Goal: Task Accomplishment & Management: Complete application form

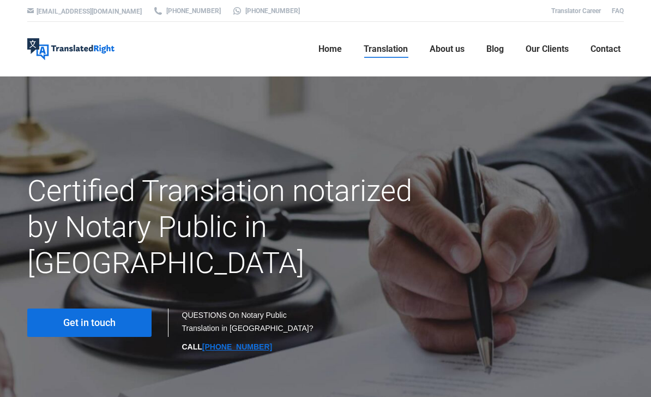
click at [74, 308] on link "Get in touch" at bounding box center [89, 322] width 124 height 28
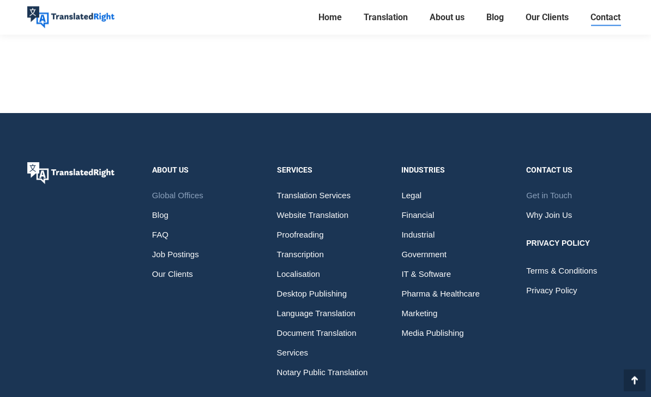
scroll to position [1694, 0]
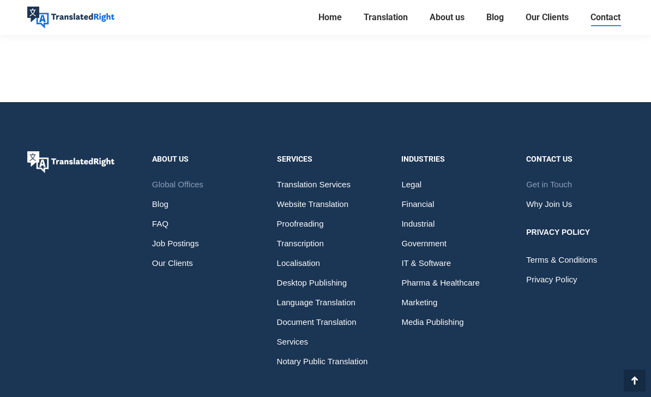
click at [284, 181] on span "Translation Services" at bounding box center [314, 185] width 74 height 20
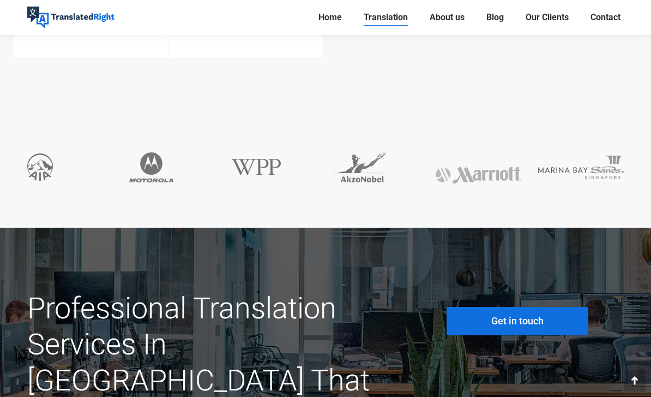
scroll to position [3204, 0]
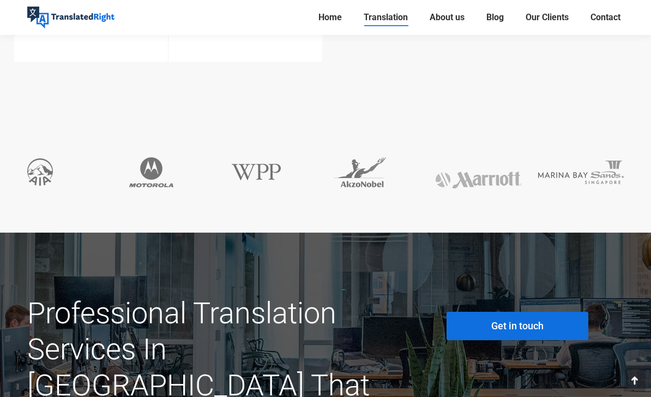
click at [556, 312] on link "Get in touch" at bounding box center [518, 326] width 142 height 28
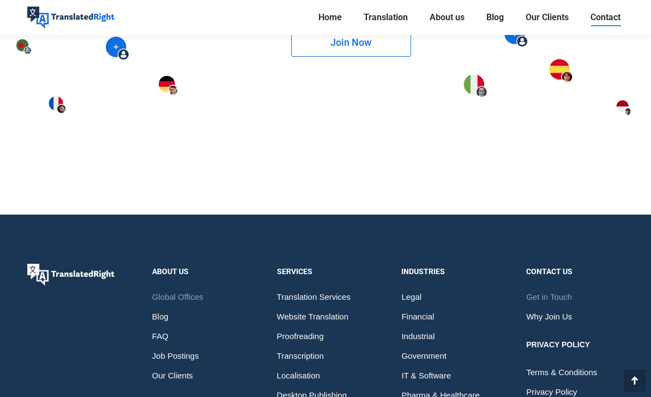
scroll to position [1694, 0]
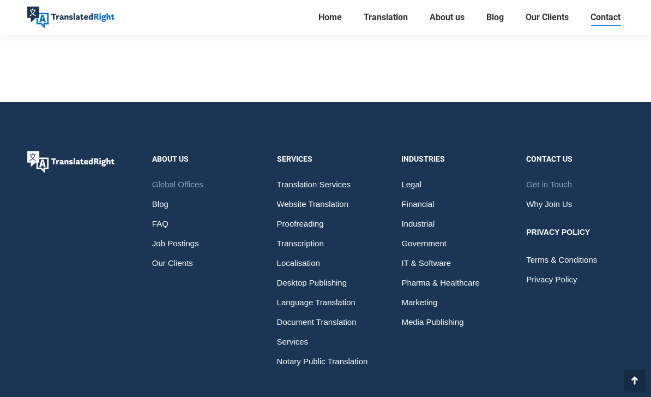
click at [307, 325] on span "Document Translation Services" at bounding box center [326, 331] width 98 height 39
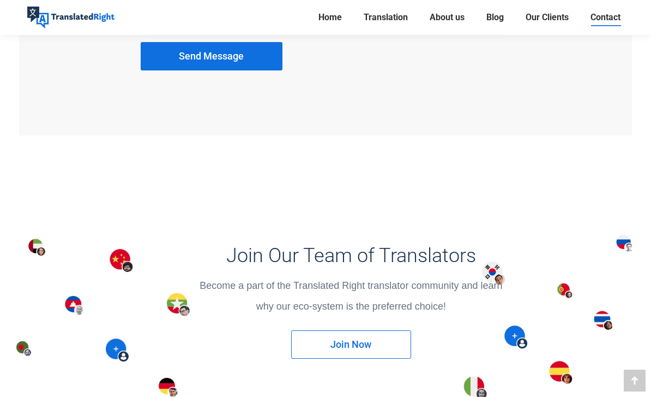
scroll to position [1279, 0]
click at [403, 0] on li "Translation Translation Services Website Translation Proofreading Transcription…" at bounding box center [386, 17] width 66 height 35
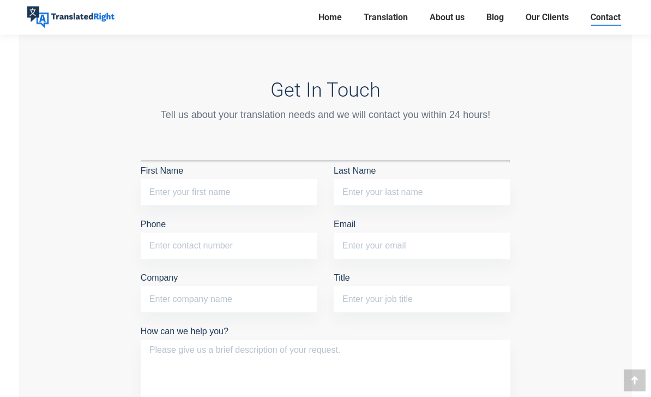
scroll to position [883, 0]
click at [302, 182] on input "First Name" at bounding box center [229, 192] width 177 height 26
type input "Mi"
click at [478, 200] on input "Last Name" at bounding box center [422, 192] width 177 height 26
type input "Yao"
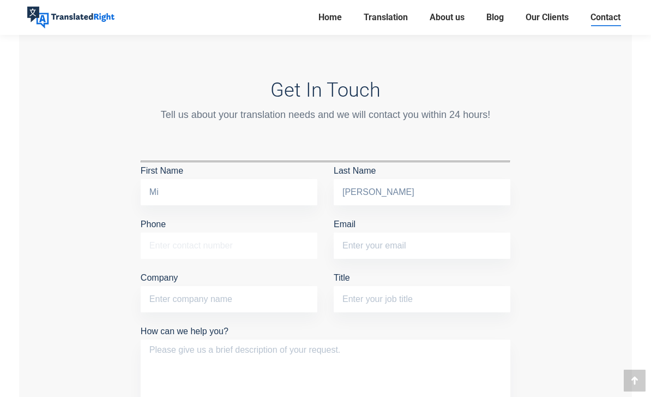
click at [292, 247] on input "Phone" at bounding box center [229, 245] width 177 height 26
type input "97711532"
click at [471, 234] on input "Email" at bounding box center [422, 245] width 177 height 26
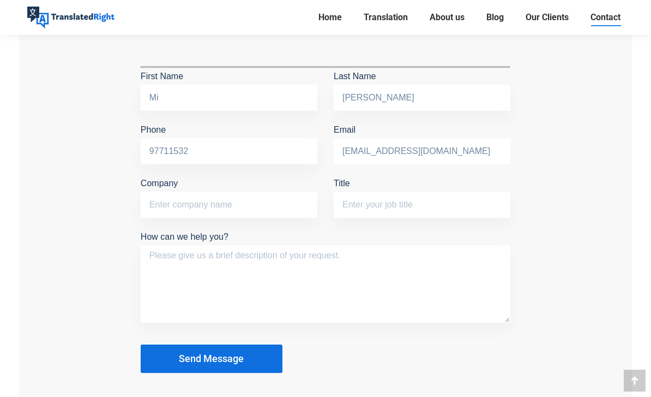
scroll to position [958, 0]
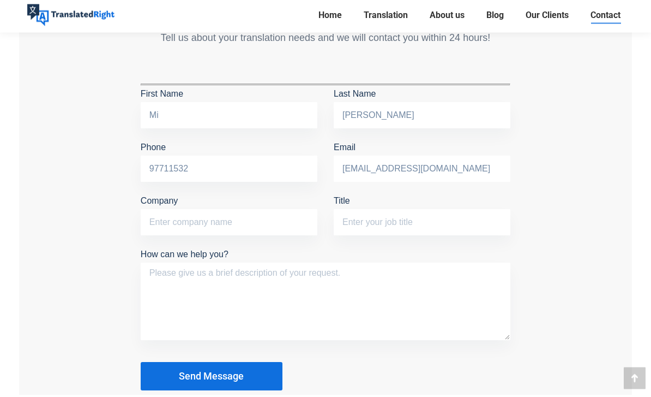
type input "yaomi6708@gmail.com"
click at [444, 282] on textarea "How can we help you?" at bounding box center [326, 303] width 370 height 77
click at [610, 275] on div "Get In Touch Tell us about your translation needs and we will contact you withi…" at bounding box center [325, 197] width 613 height 519
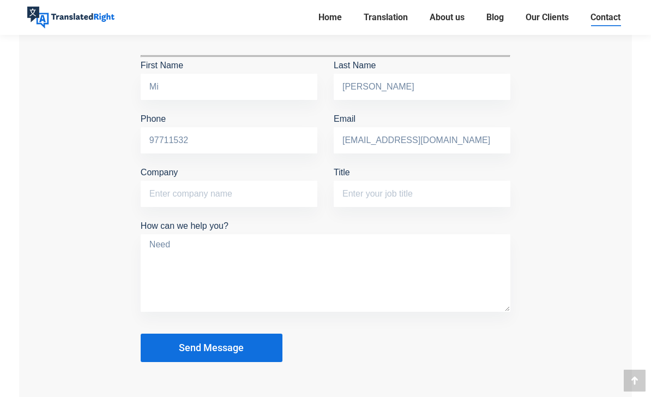
scroll to position [989, 0]
click at [327, 250] on textarea "Need" at bounding box center [326, 272] width 370 height 77
click at [407, 241] on textarea "Need translation and notarisation" at bounding box center [326, 272] width 370 height 77
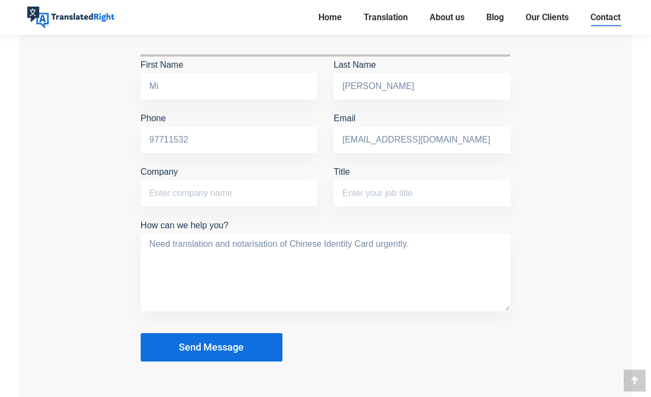
type textarea "Need translation and notarisation of Chinese Identity Card urgently."
click at [252, 337] on button "Send Message" at bounding box center [212, 347] width 142 height 28
click at [247, 352] on button "Send Message" at bounding box center [212, 347] width 142 height 28
click at [222, 351] on button "Send Message" at bounding box center [212, 347] width 142 height 28
click at [220, 346] on span "Send Message" at bounding box center [211, 347] width 65 height 11
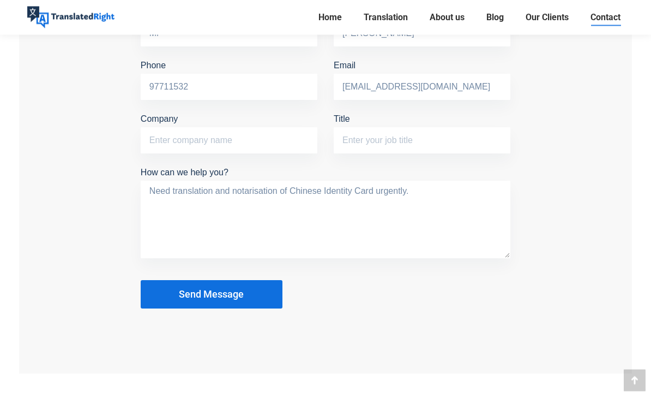
scroll to position [1042, 0]
click at [222, 294] on span "Send Message" at bounding box center [211, 294] width 65 height 11
click at [208, 291] on span "Send Message" at bounding box center [211, 294] width 65 height 11
click at [195, 290] on span "Send Message" at bounding box center [211, 294] width 65 height 11
click at [196, 292] on span "Send Message" at bounding box center [211, 294] width 65 height 11
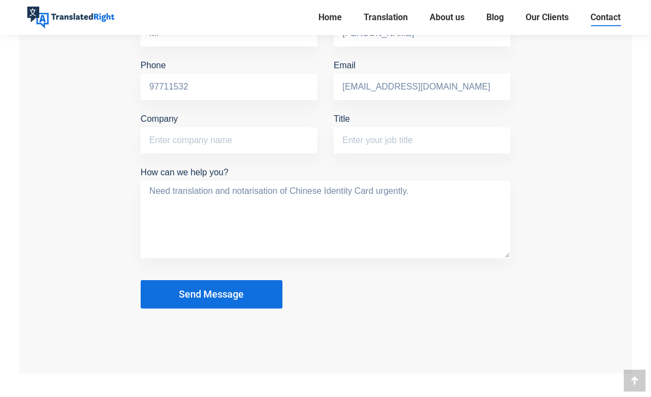
click at [195, 295] on span "Send Message" at bounding box center [211, 294] width 65 height 11
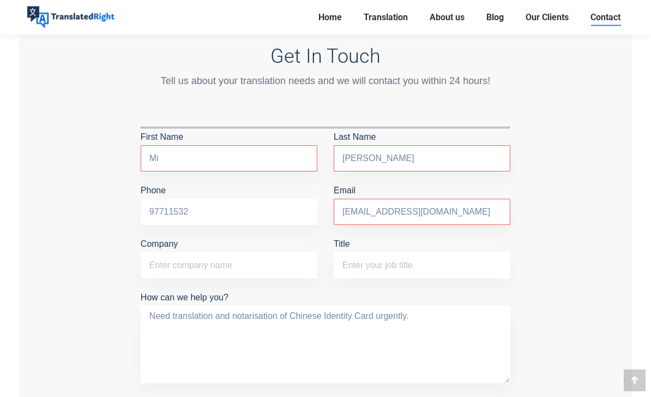
scroll to position [917, 0]
click at [624, 291] on div "Get In Touch Tell us about your translation needs and we will contact you withi…" at bounding box center [325, 238] width 613 height 519
click at [605, 265] on div "Get In Touch Tell us about your translation needs and we will contact you withi…" at bounding box center [325, 238] width 613 height 519
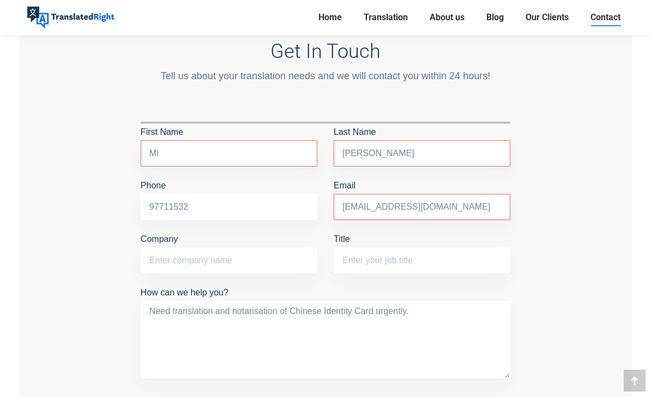
scroll to position [923, 0]
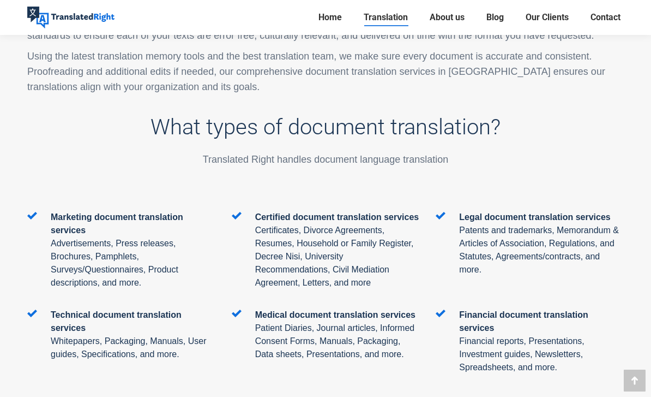
scroll to position [1726, 0]
